Goal: Check status: Check status

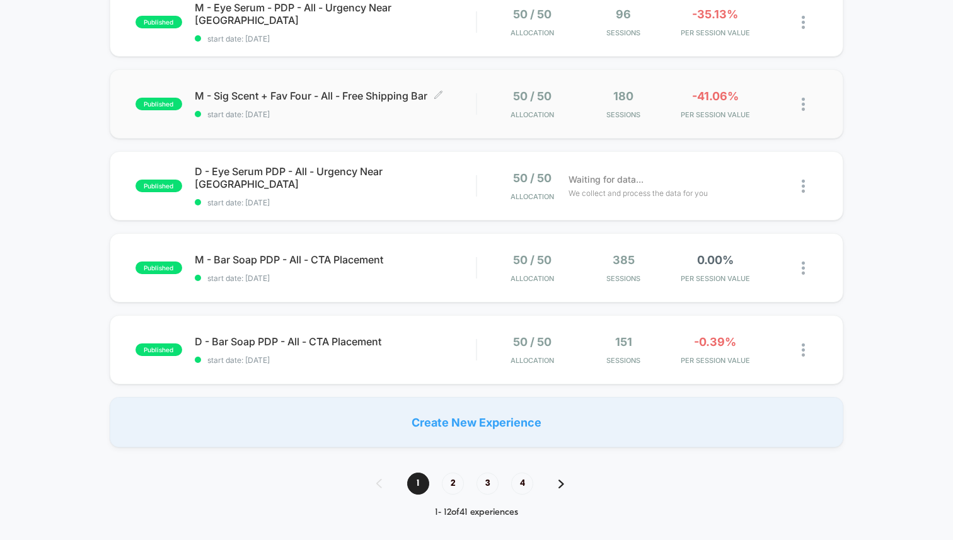
scroll to position [726, 0]
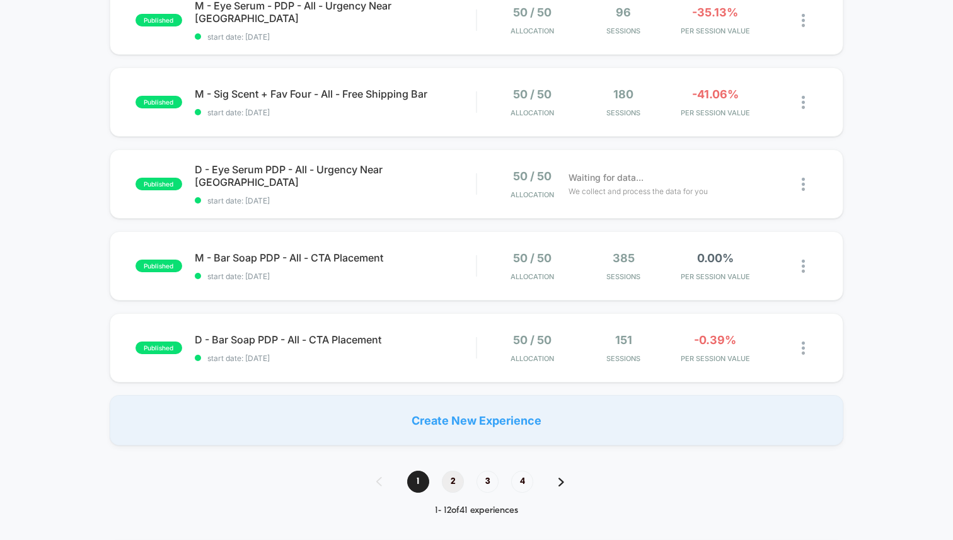
click at [446, 485] on span "2" at bounding box center [453, 482] width 22 height 22
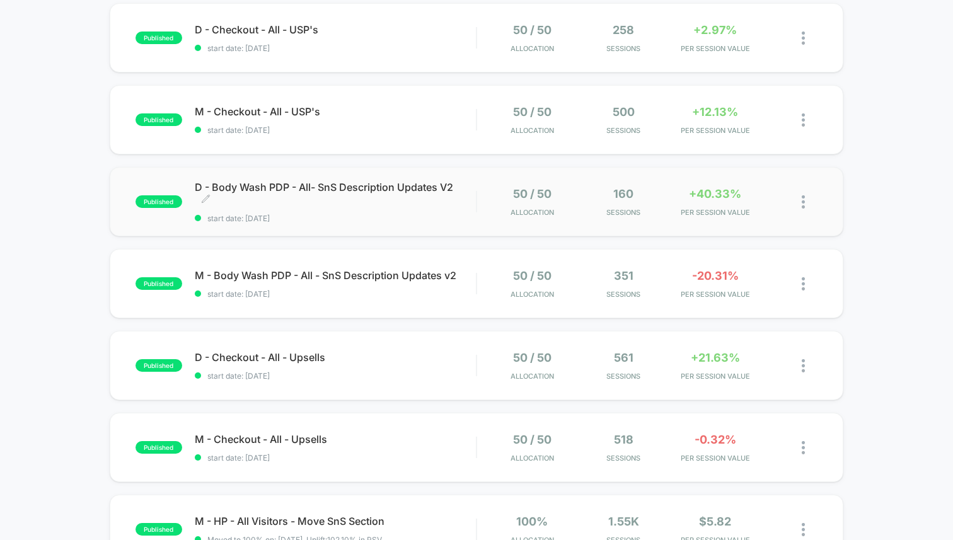
scroll to position [237, 0]
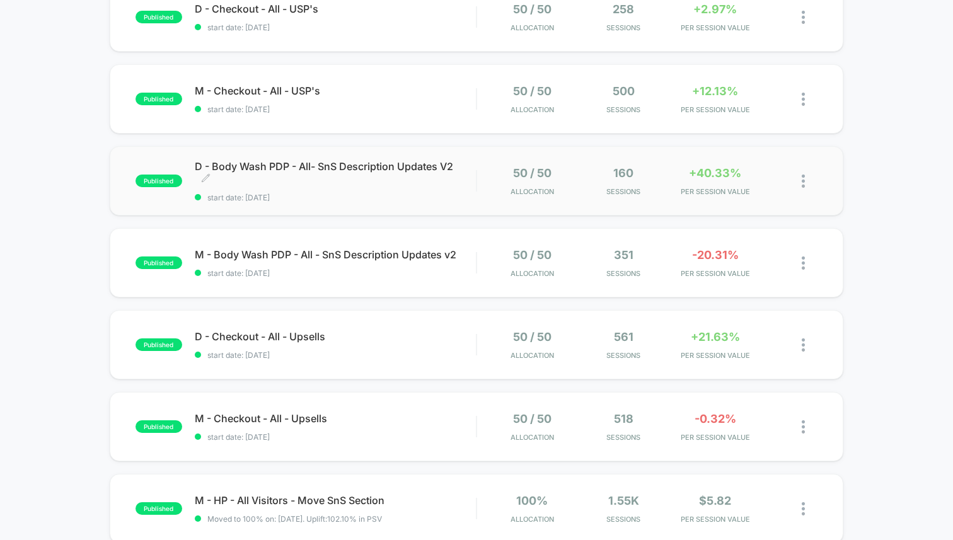
click at [354, 196] on span "start date: [DATE]" at bounding box center [335, 197] width 281 height 9
